Goal: Transaction & Acquisition: Purchase product/service

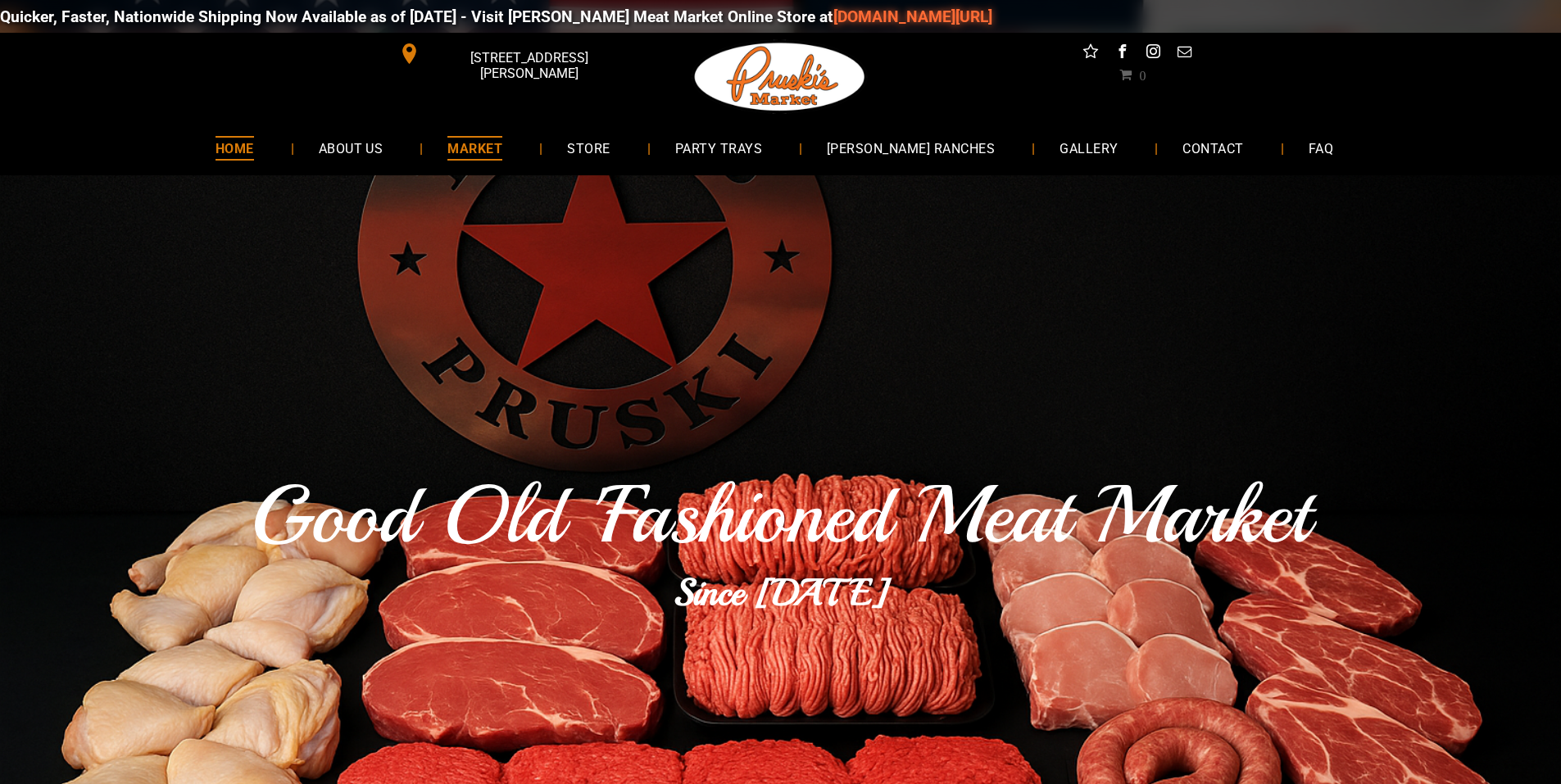
click at [489, 139] on span "MARKET" at bounding box center [475, 147] width 55 height 24
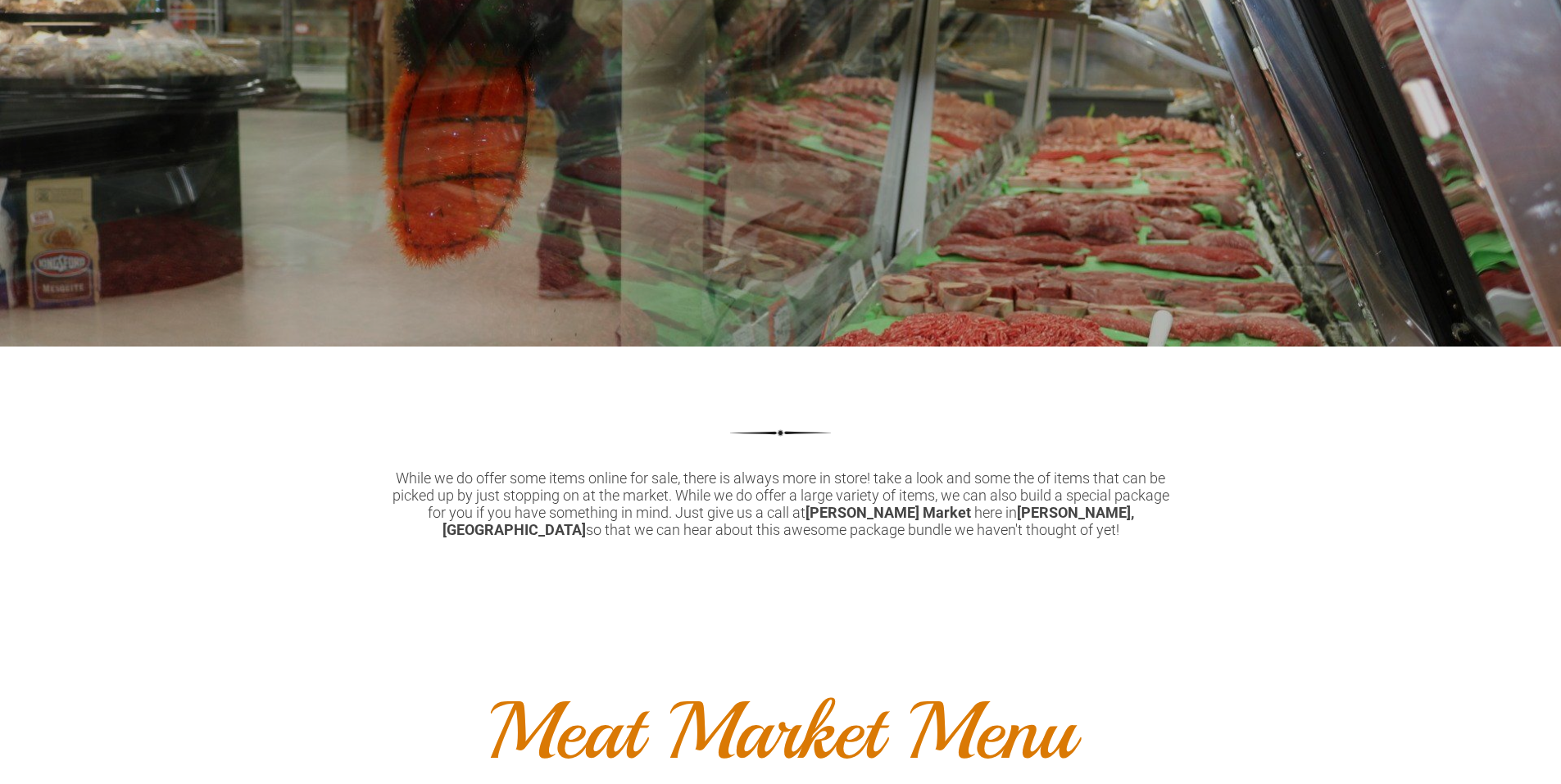
scroll to position [181, 0]
